Goal: Task Accomplishment & Management: Use online tool/utility

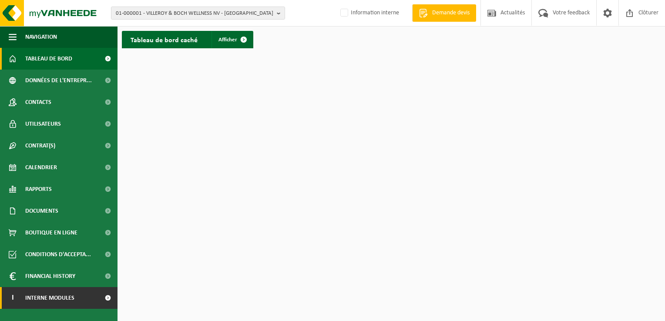
click at [58, 294] on span "Interne modules" at bounding box center [49, 298] width 49 height 22
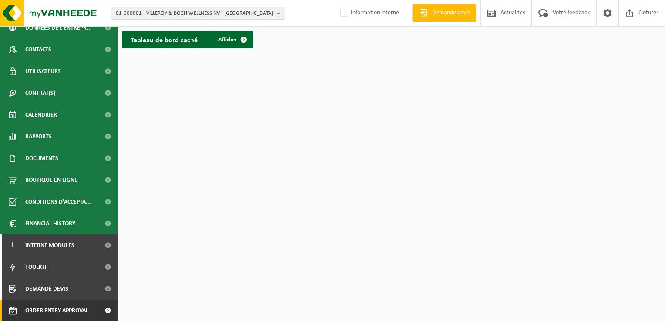
click at [61, 311] on span "Order entry approval" at bounding box center [56, 311] width 63 height 22
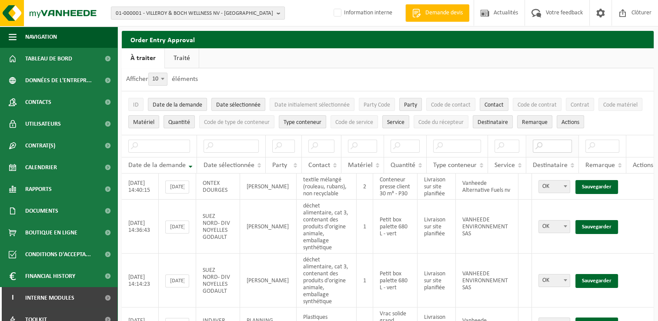
click at [550, 144] on input "text" at bounding box center [552, 146] width 39 height 13
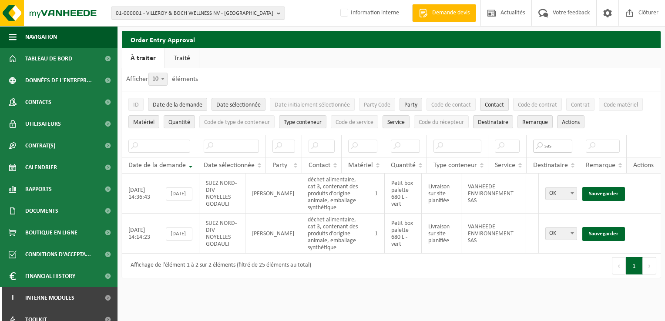
type input "sas"
